Goal: Task Accomplishment & Management: Manage account settings

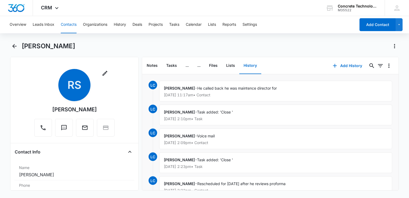
scroll to position [54, 0]
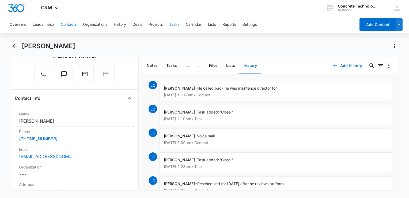
click at [173, 25] on button "Tasks" at bounding box center [174, 24] width 10 height 17
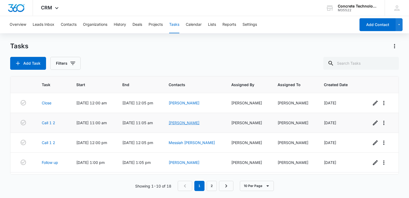
click at [192, 123] on link "[PERSON_NAME]" at bounding box center [184, 122] width 31 height 5
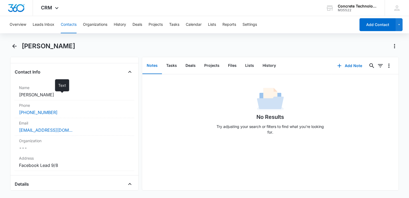
scroll to position [80, 0]
click at [268, 63] on button "History" at bounding box center [269, 65] width 22 height 17
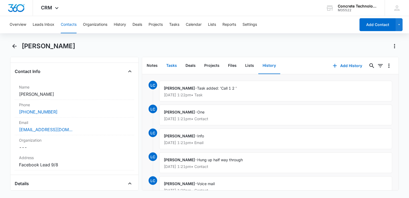
click at [171, 66] on button "Tasks" at bounding box center [171, 65] width 19 height 17
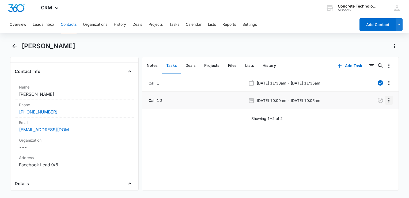
click at [386, 101] on icon "Overflow Menu" at bounding box center [389, 100] width 6 height 6
click at [369, 112] on button "Edit" at bounding box center [373, 115] width 31 height 8
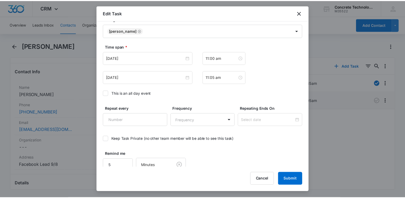
scroll to position [308, 0]
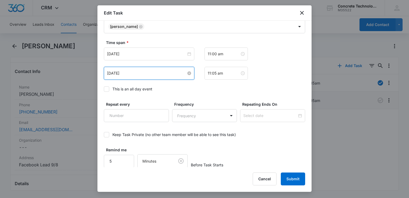
click at [183, 71] on input "[DATE]" at bounding box center [146, 73] width 79 height 6
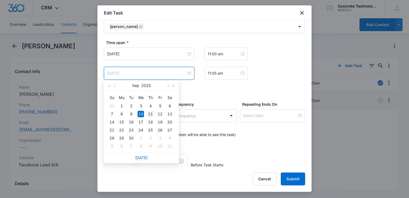
type input "[DATE]"
click at [152, 113] on div "11" at bounding box center [150, 114] width 6 height 6
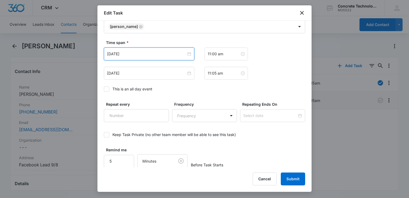
click at [163, 56] on input "[DATE]" at bounding box center [146, 54] width 79 height 6
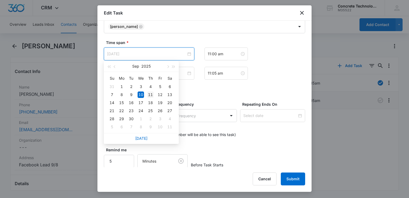
type input "[DATE]"
click at [150, 94] on div "11" at bounding box center [150, 94] width 6 height 6
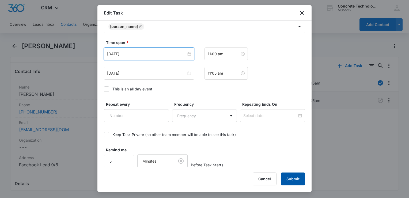
click at [291, 176] on button "Submit" at bounding box center [293, 178] width 24 height 13
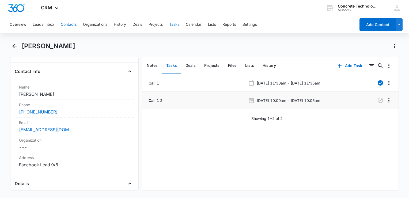
click at [176, 22] on button "Tasks" at bounding box center [174, 24] width 10 height 17
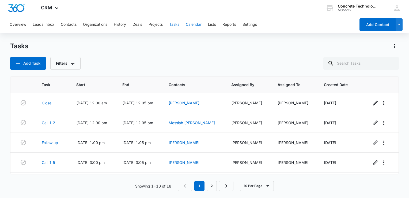
click at [189, 25] on button "Calendar" at bounding box center [194, 24] width 16 height 17
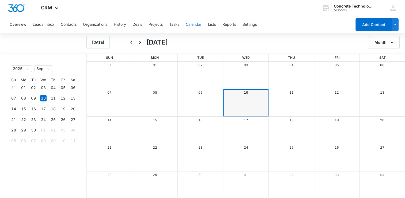
click at [244, 93] on link "10" at bounding box center [246, 92] width 4 height 4
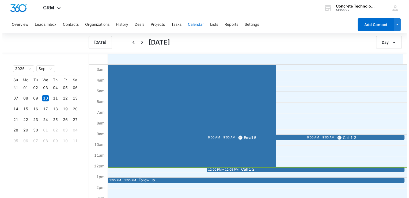
scroll to position [54, 0]
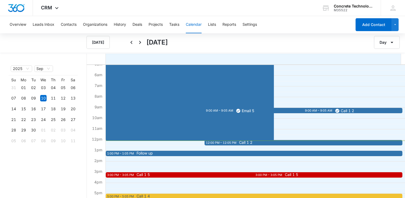
click at [291, 143] on span "Call 1 2" at bounding box center [336, 142] width 194 height 4
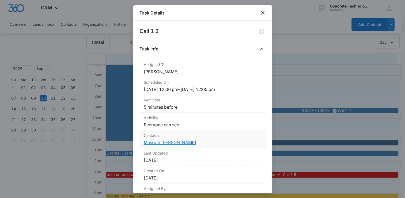
click at [151, 142] on link "Messiah [PERSON_NAME]" at bounding box center [170, 141] width 52 height 5
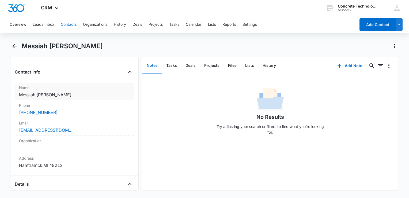
scroll to position [80, 0]
click at [166, 65] on button "Tasks" at bounding box center [171, 65] width 19 height 17
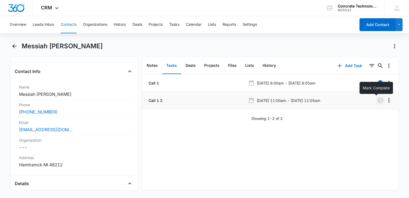
click at [377, 103] on icon "button" at bounding box center [380, 100] width 6 height 6
click at [274, 68] on button "History" at bounding box center [269, 65] width 22 height 17
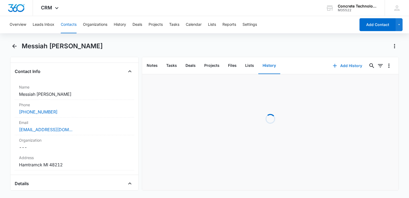
click at [332, 66] on icon "button" at bounding box center [335, 65] width 6 height 6
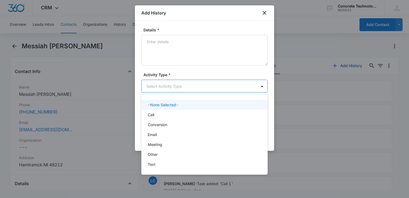
click at [179, 82] on body "CRM Apps Reputation Websites Forms CRM Email Social Content Ads Intelligence Fi…" at bounding box center [204, 99] width 409 height 198
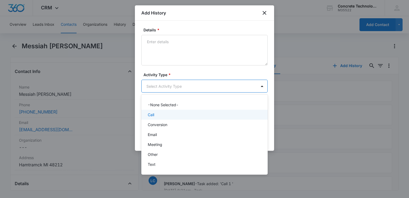
click at [153, 116] on p "Call" at bounding box center [151, 115] width 6 height 6
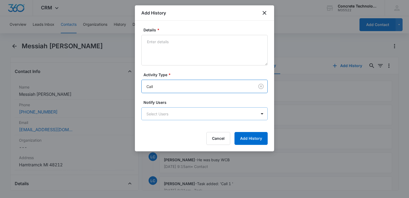
click at [153, 116] on body "CRM Apps Reputation Websites Forms CRM Email Social Content Ads Intelligence Fi…" at bounding box center [204, 99] width 409 height 198
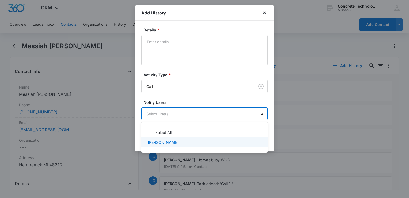
click at [155, 142] on p "[PERSON_NAME]" at bounding box center [163, 142] width 31 height 6
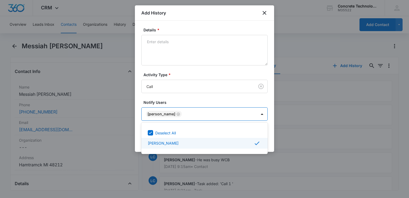
click at [269, 140] on div at bounding box center [204, 99] width 409 height 198
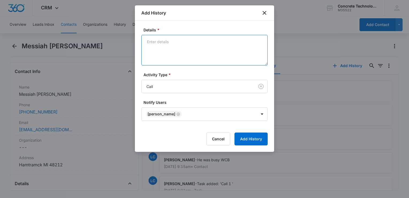
click at [200, 53] on textarea "Details *" at bounding box center [204, 50] width 126 height 31
type textarea "Voicemail"
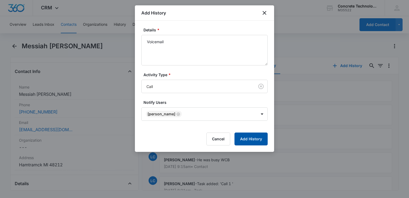
click at [258, 142] on button "Add History" at bounding box center [250, 138] width 33 height 13
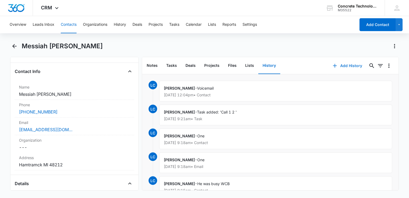
scroll to position [187, 0]
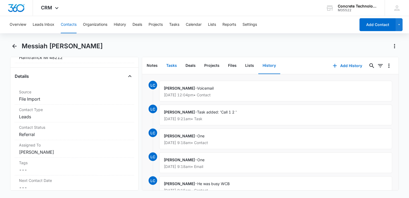
click at [171, 68] on button "Tasks" at bounding box center [171, 65] width 19 height 17
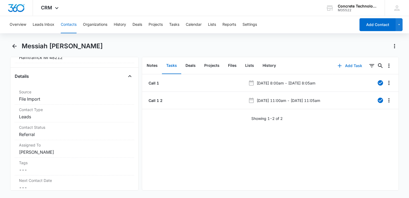
click at [340, 66] on button "Add Task" at bounding box center [349, 65] width 35 height 13
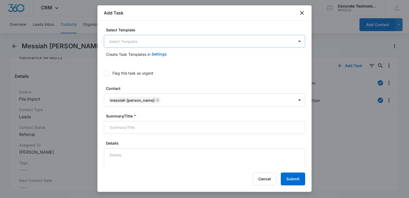
click at [148, 42] on body "CRM Apps Reputation Websites Forms CRM Email Social Content Ads Intelligence Fi…" at bounding box center [204, 99] width 409 height 198
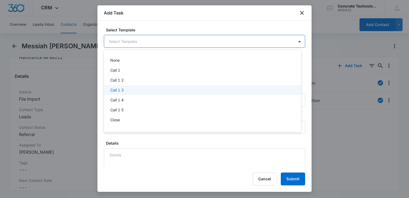
click at [131, 90] on div "Call 1 3" at bounding box center [201, 90] width 183 height 6
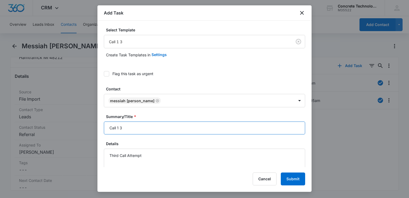
click at [158, 124] on input "Call 1 3" at bounding box center [204, 127] width 201 height 13
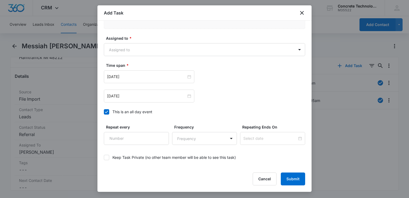
scroll to position [348, 0]
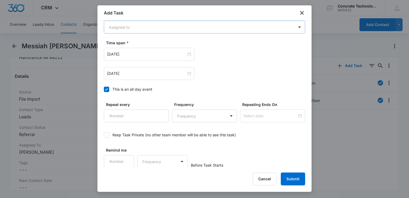
type input "Call 1 3"
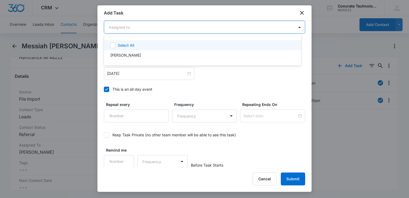
click at [162, 31] on body "CRM Apps Reputation Websites Forms CRM Email Social Content Ads Intelligence Fi…" at bounding box center [204, 99] width 409 height 198
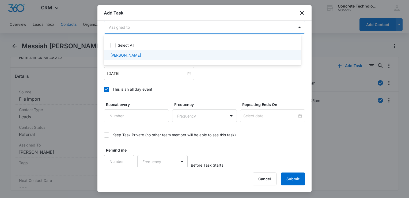
click at [142, 52] on div "[PERSON_NAME]" at bounding box center [201, 55] width 183 height 6
checkbox input "true"
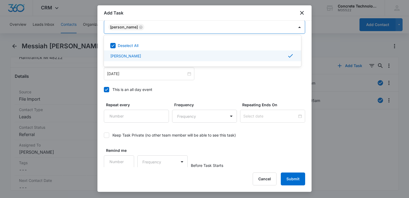
click at [109, 89] on div at bounding box center [204, 99] width 409 height 198
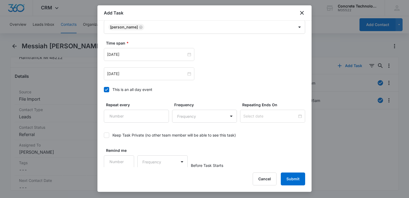
click at [106, 88] on icon at bounding box center [106, 89] width 5 height 5
click at [104, 89] on input "This is an all day event" at bounding box center [104, 89] width 0 height 0
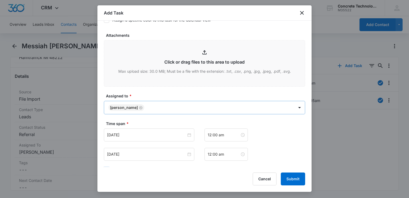
scroll to position [321, 0]
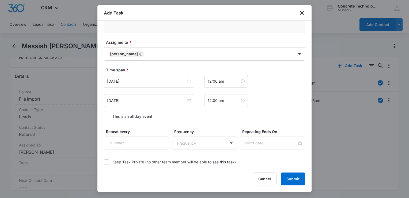
click at [150, 107] on div "Time span * [DATE] 12:00 am [DATE] 12:00 am This is an all day event" at bounding box center [204, 94] width 201 height 55
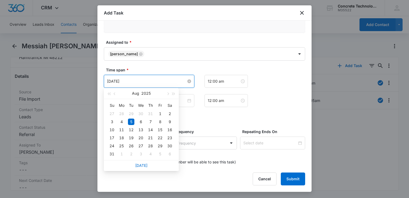
click at [161, 79] on input "[DATE]" at bounding box center [146, 81] width 79 height 6
click at [168, 93] on span "button" at bounding box center [167, 93] width 3 height 3
type input "[DATE]"
click at [149, 122] on div "11" at bounding box center [150, 121] width 6 height 6
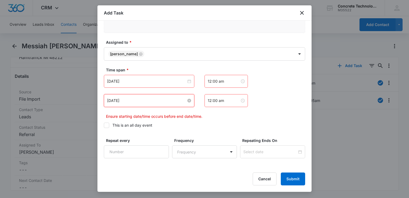
click at [152, 100] on input "[DATE]" at bounding box center [146, 100] width 79 height 6
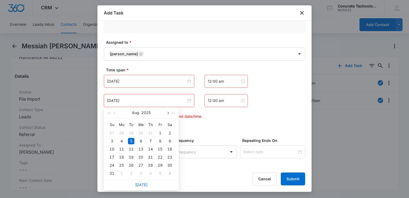
click at [168, 113] on span "button" at bounding box center [167, 113] width 3 height 3
type input "[DATE]"
click at [151, 141] on div "11" at bounding box center [150, 141] width 6 height 6
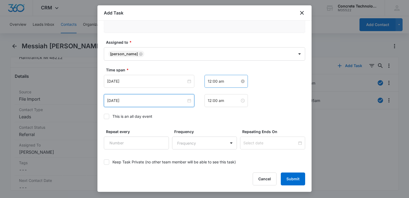
click at [229, 81] on input "12:00 am" at bounding box center [224, 81] width 32 height 6
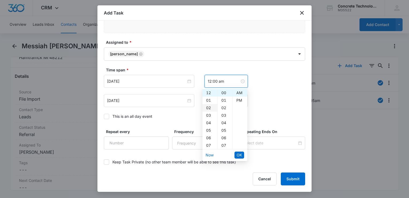
click at [210, 107] on div "02" at bounding box center [209, 107] width 15 height 7
click at [239, 100] on div "PM" at bounding box center [240, 99] width 15 height 7
type input "2:00 pm"
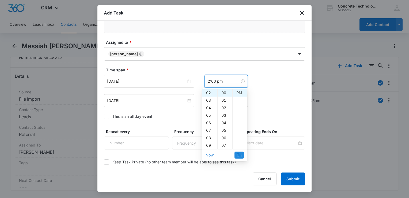
click at [240, 154] on span "OK" at bounding box center [239, 155] width 5 height 6
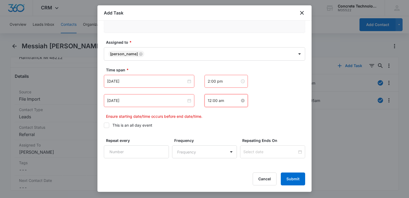
click at [229, 101] on input "12:00 am" at bounding box center [224, 100] width 32 height 6
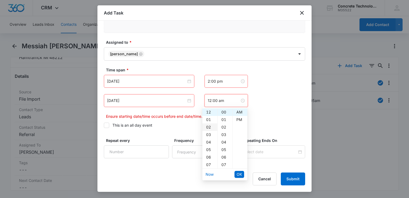
click at [211, 127] on div "02" at bounding box center [209, 126] width 15 height 7
click at [221, 148] on div "05" at bounding box center [225, 149] width 15 height 7
click at [239, 120] on div "PM" at bounding box center [240, 119] width 15 height 7
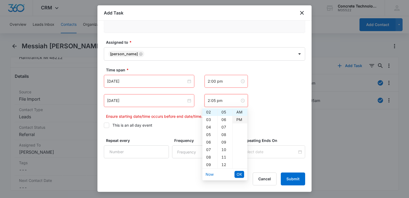
scroll to position [7, 0]
click at [239, 170] on li "OK" at bounding box center [239, 173] width 10 height 9
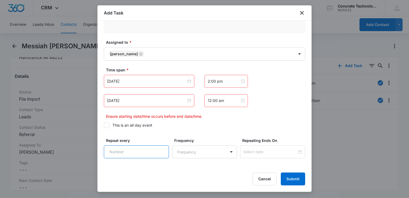
click at [146, 149] on input "Repeat every" at bounding box center [136, 151] width 65 height 13
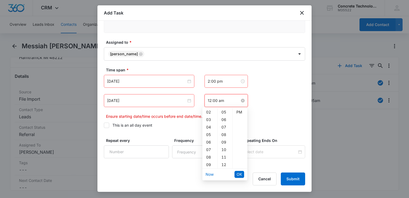
click at [225, 97] on input "12:00 am" at bounding box center [224, 100] width 32 height 6
click at [207, 125] on div "02" at bounding box center [209, 126] width 15 height 7
click at [224, 150] on div "05" at bounding box center [225, 149] width 15 height 7
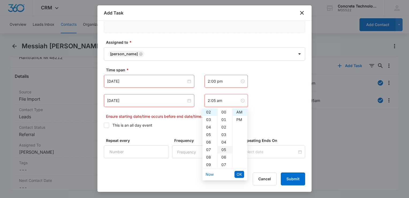
scroll to position [37, 0]
click at [240, 112] on div "AM" at bounding box center [240, 111] width 15 height 7
click at [239, 119] on div "PM" at bounding box center [240, 119] width 15 height 7
type input "2:05 pm"
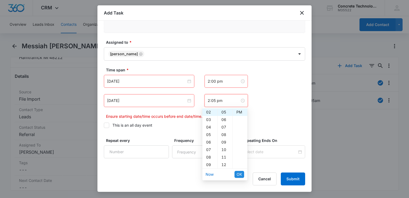
click at [239, 171] on span "OK" at bounding box center [239, 174] width 5 height 6
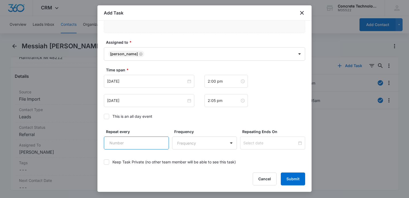
click at [140, 145] on input "Repeat every" at bounding box center [136, 142] width 65 height 13
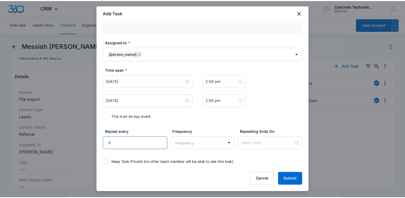
scroll to position [348, 0]
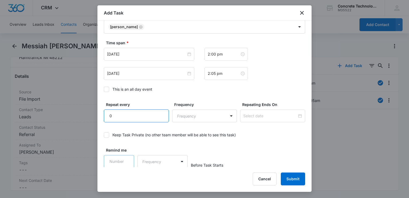
type input "0"
click at [127, 155] on input "1" at bounding box center [119, 161] width 30 height 13
click at [127, 156] on input "2" at bounding box center [119, 161] width 30 height 13
click at [127, 156] on input "3" at bounding box center [119, 161] width 30 height 13
click at [127, 156] on input "4" at bounding box center [119, 161] width 30 height 13
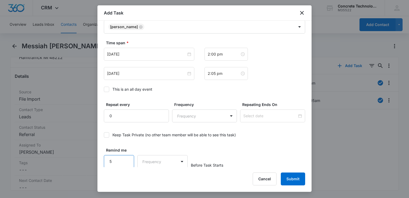
type input "5"
click at [127, 156] on input "5" at bounding box center [119, 161] width 30 height 13
click at [151, 158] on body "CRM Apps Reputation Websites Forms CRM Email Social Content Ads Intelligence Fi…" at bounding box center [204, 99] width 409 height 198
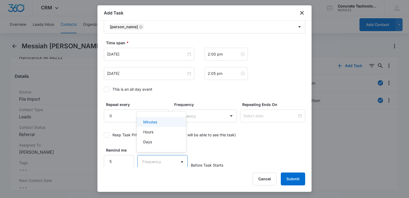
click at [156, 120] on p "Minutes" at bounding box center [150, 122] width 14 height 6
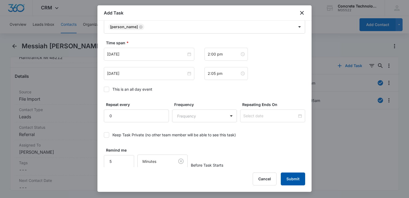
click at [286, 174] on button "Submit" at bounding box center [293, 178] width 24 height 13
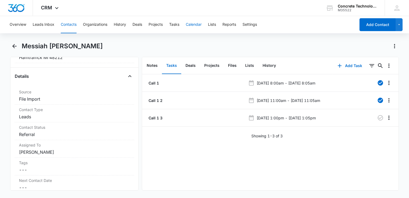
click at [198, 27] on button "Calendar" at bounding box center [194, 24] width 16 height 17
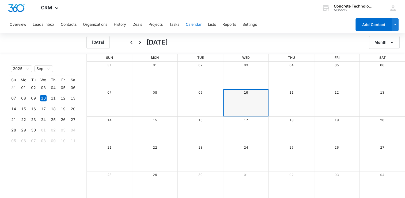
click at [245, 92] on link "10" at bounding box center [246, 92] width 4 height 4
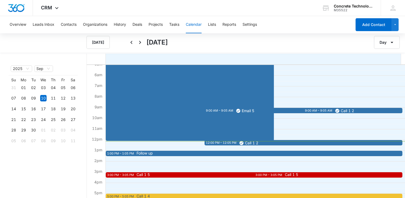
scroll to position [107, 0]
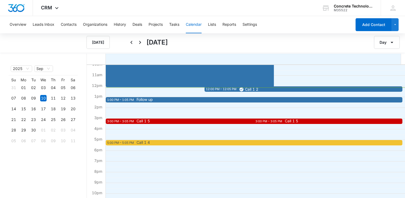
click at [172, 98] on span "Follow up" at bounding box center [282, 99] width 293 height 4
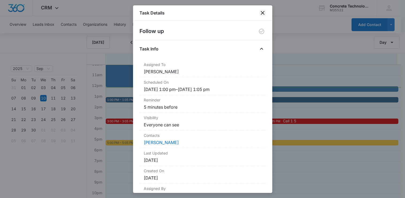
click at [262, 14] on icon "close" at bounding box center [262, 13] width 6 height 6
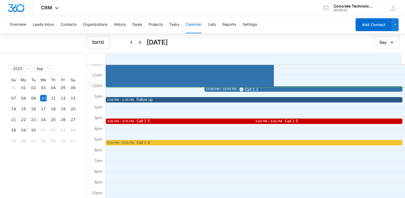
click at [177, 120] on span "Call 1 5" at bounding box center [260, 121] width 248 height 4
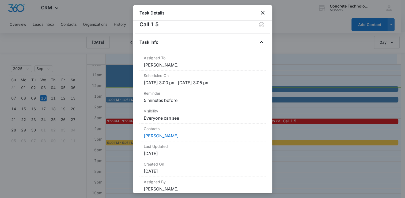
scroll to position [0, 0]
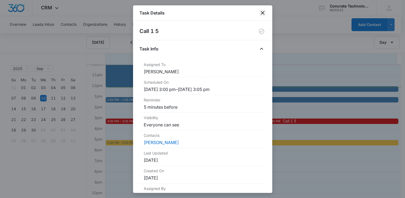
click at [260, 13] on icon "close" at bounding box center [262, 13] width 6 height 6
